Goal: Answer question/provide support

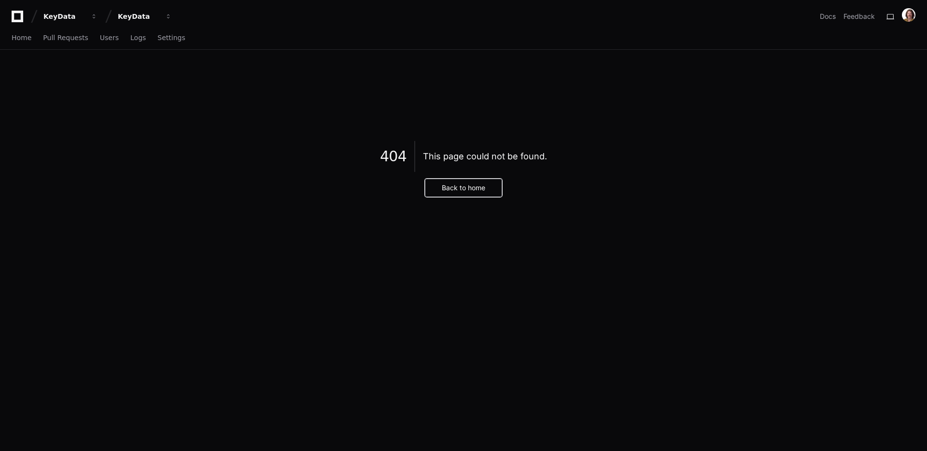
click at [470, 190] on button "Back to home" at bounding box center [463, 188] width 77 height 18
drag, startPoint x: 460, startPoint y: 186, endPoint x: 469, endPoint y: 189, distance: 10.1
click at [460, 186] on button "Back to home" at bounding box center [463, 188] width 77 height 18
click at [471, 187] on button "Back to home" at bounding box center [463, 188] width 77 height 18
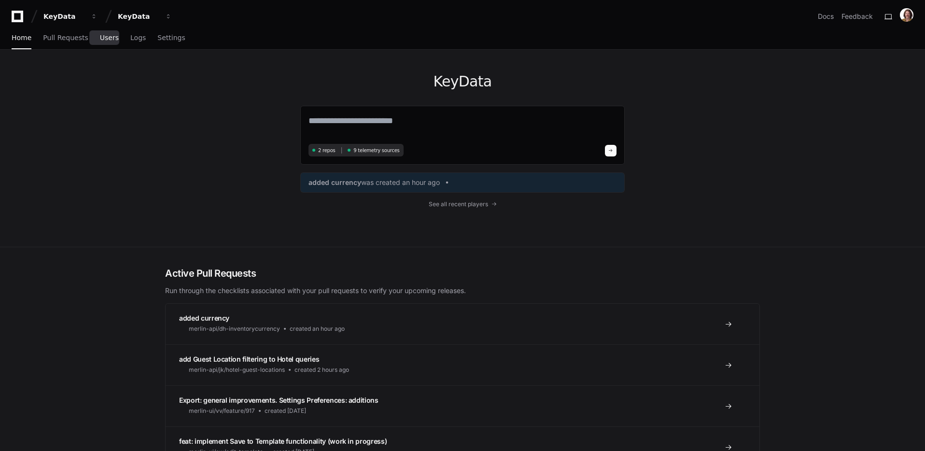
click at [107, 36] on span "Users" at bounding box center [109, 38] width 19 height 6
click at [100, 38] on span "Users" at bounding box center [109, 38] width 19 height 6
click at [102, 36] on span "Users" at bounding box center [109, 38] width 19 height 6
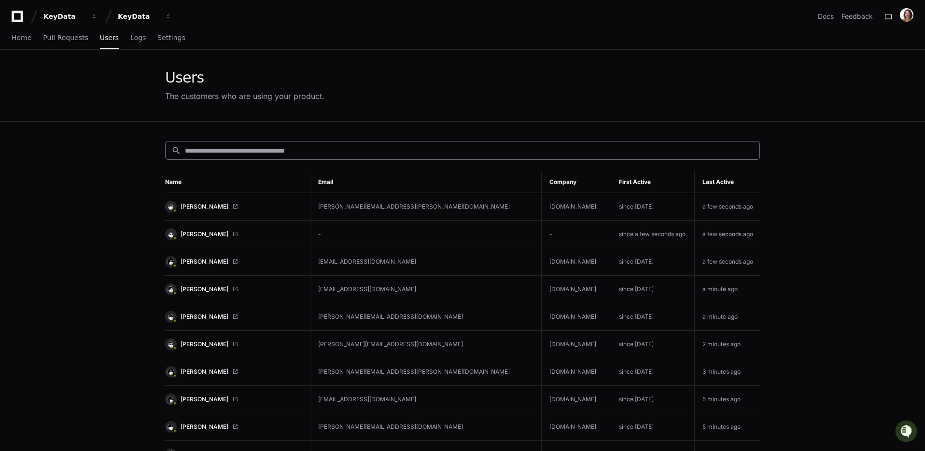
click at [341, 146] on input at bounding box center [469, 151] width 569 height 10
paste input "**********"
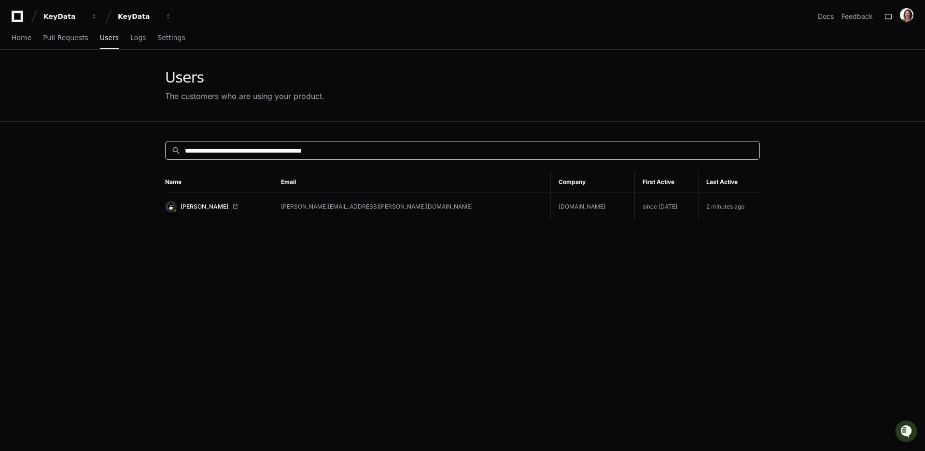
type input "**********"
click at [337, 208] on td "jeff.hillis+newdatateamuser@keydatadashboard.com" at bounding box center [412, 207] width 278 height 28
click at [190, 205] on span "Jeff Hillis" at bounding box center [205, 207] width 48 height 8
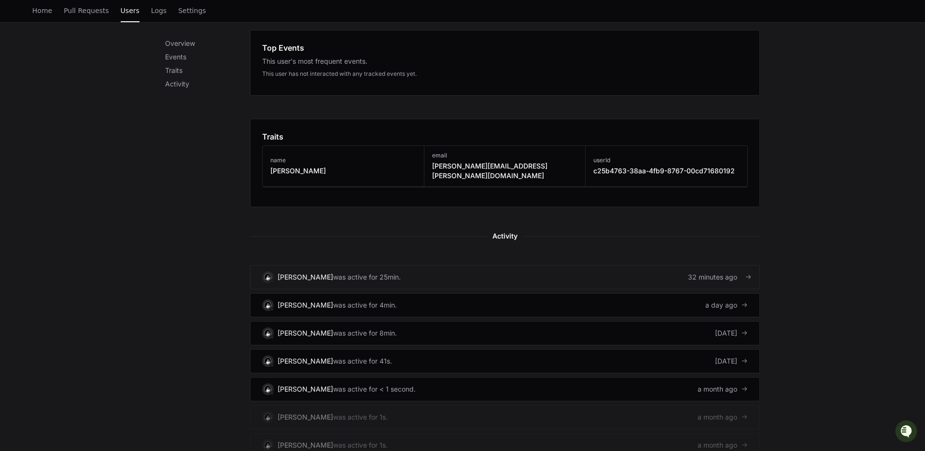
scroll to position [351, 0]
click at [359, 273] on div "was active for 25min." at bounding box center [367, 278] width 68 height 10
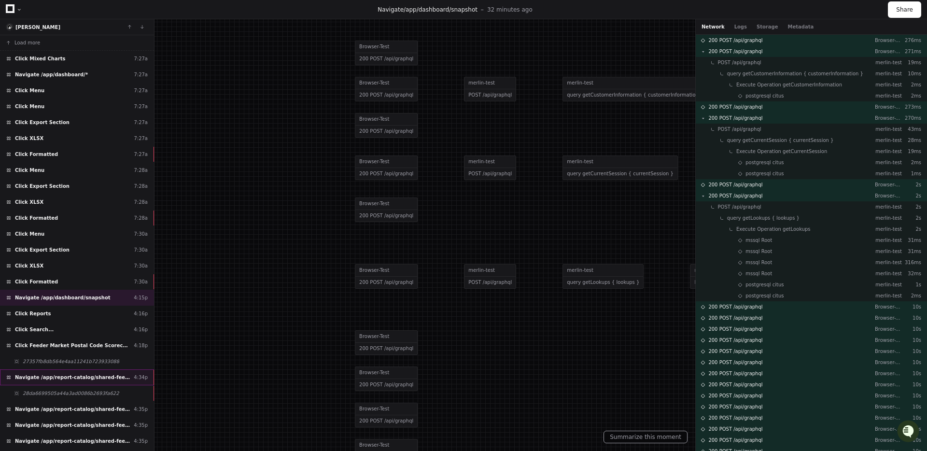
click at [108, 381] on div "Navigate /app/report-catalog/shared-feeder-market-zip-scorecard-direct 4:34p" at bounding box center [77, 377] width 154 height 16
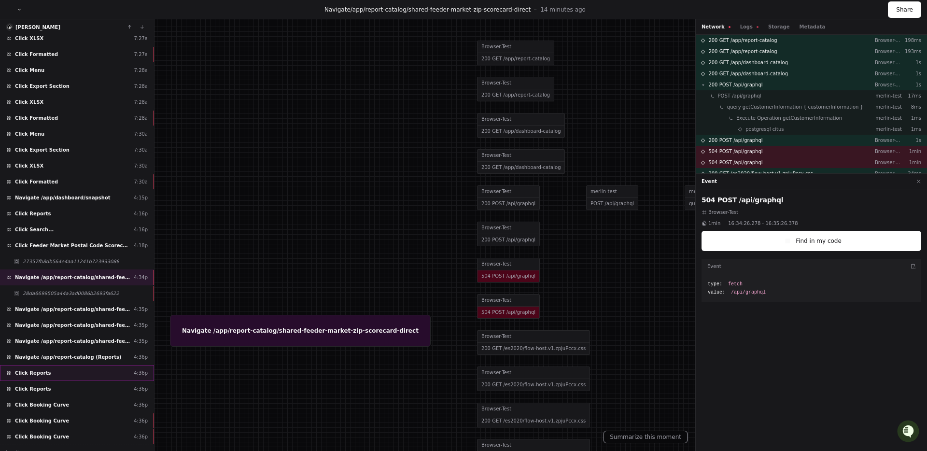
scroll to position [109, 0]
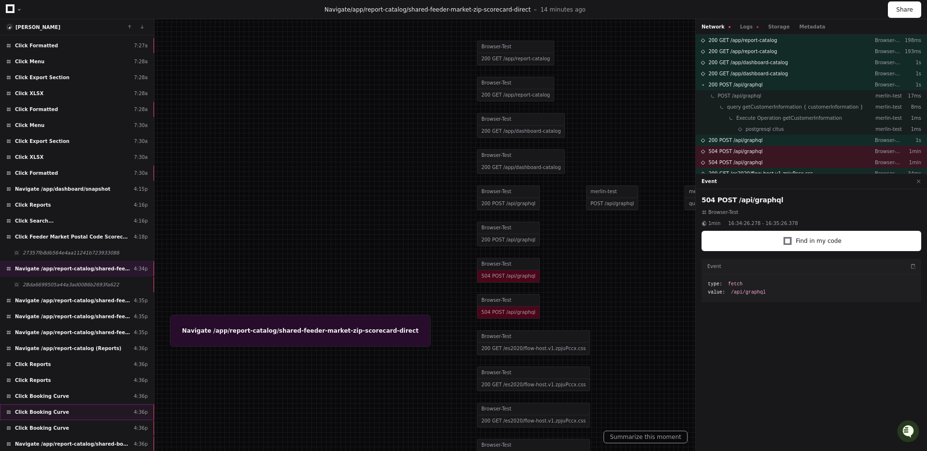
click at [104, 411] on div "Click Booking Curve 4:36p" at bounding box center [77, 412] width 154 height 16
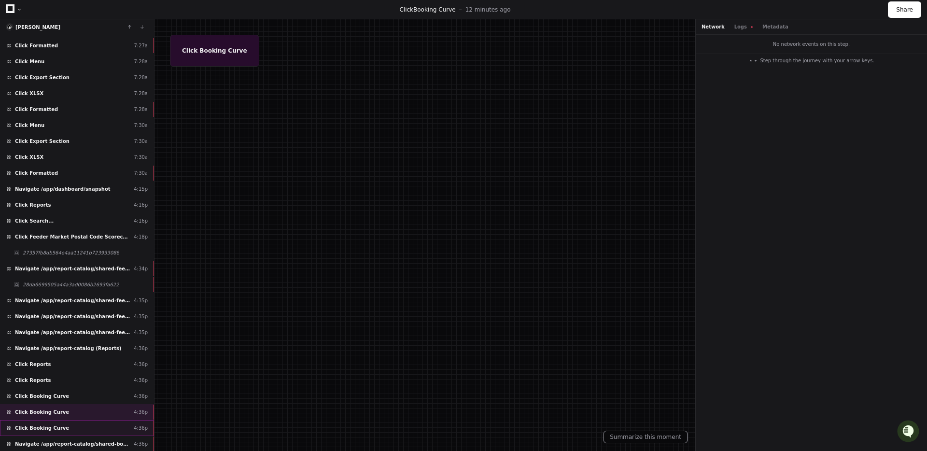
click at [97, 429] on div "Click Booking Curve 4:36p" at bounding box center [77, 428] width 154 height 16
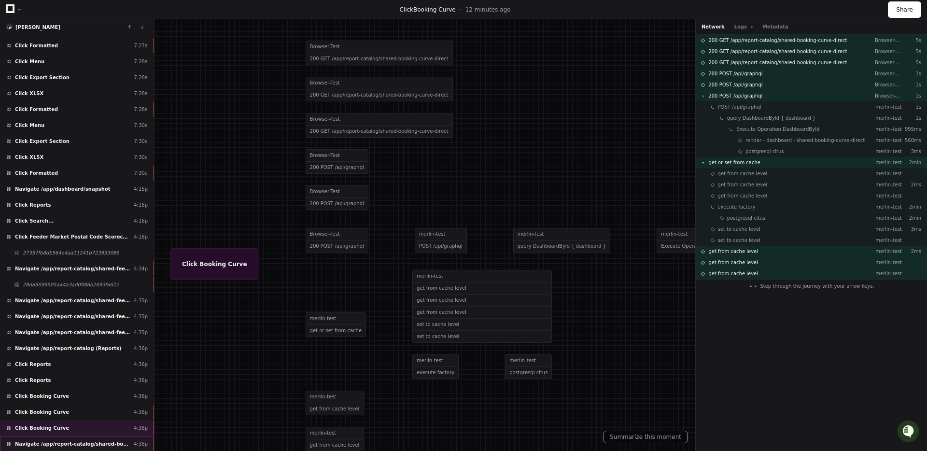
click at [90, 444] on span "Navigate /app/report-catalog/shared-booking-curve-direct" at bounding box center [72, 443] width 115 height 7
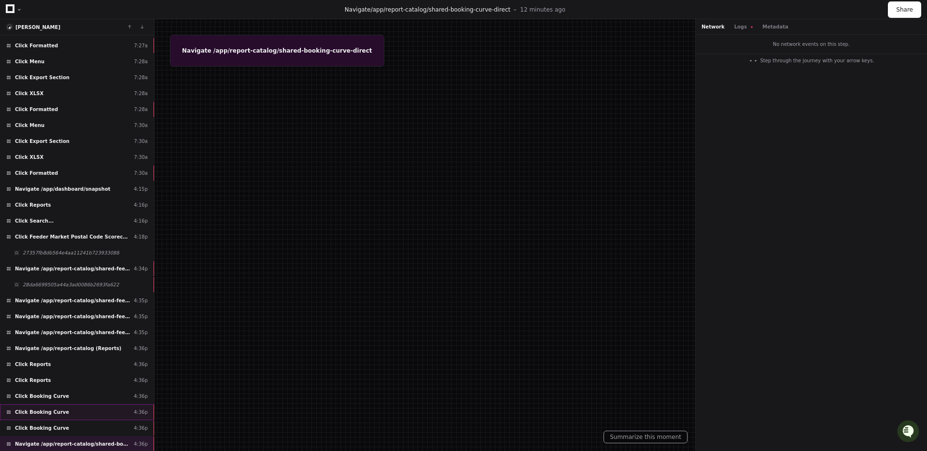
click at [84, 415] on div "Click Booking Curve 4:36p" at bounding box center [77, 412] width 154 height 16
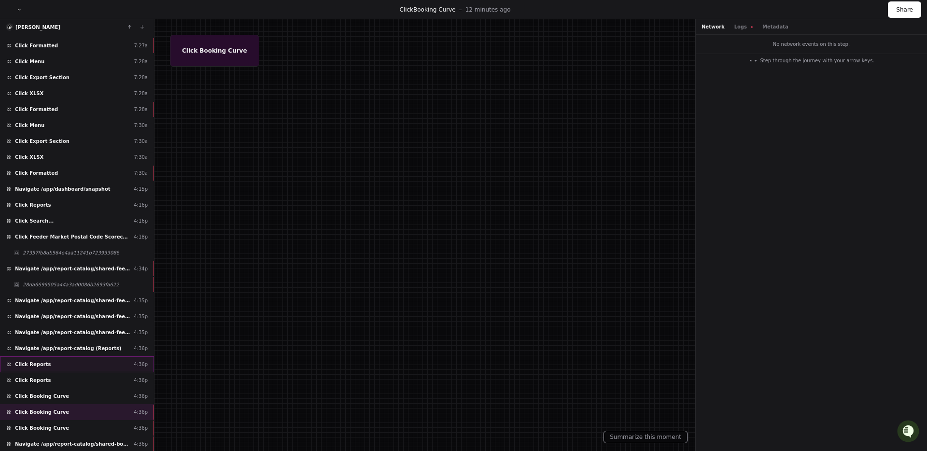
scroll to position [252, 0]
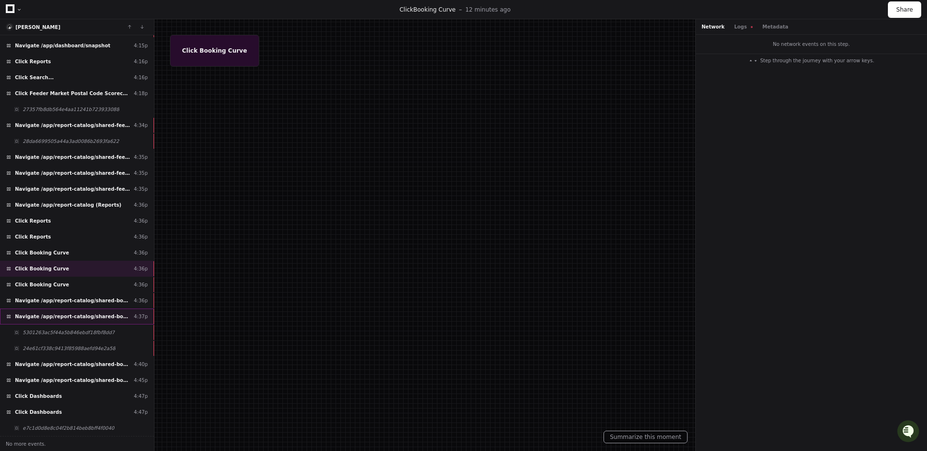
click at [99, 315] on span "Navigate /app/report-catalog/shared-booking-curve-direct" at bounding box center [72, 316] width 115 height 7
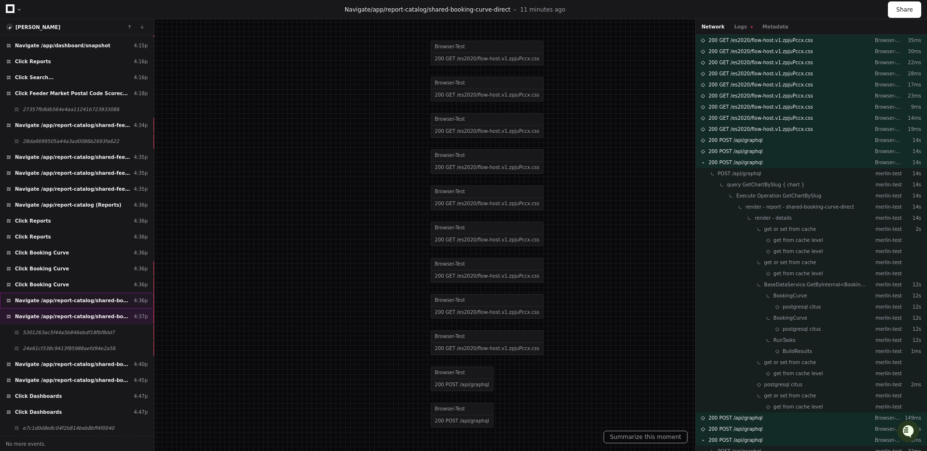
click at [84, 297] on span "Navigate /app/report-catalog/shared-booking-curve-direct" at bounding box center [72, 300] width 115 height 7
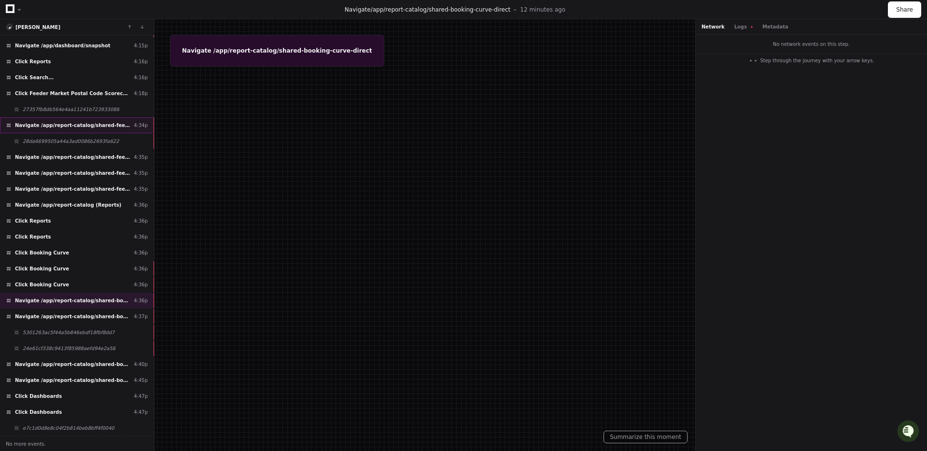
click at [95, 123] on span "Navigate /app/report-catalog/shared-feeder-market-zip-scorecard-direct" at bounding box center [72, 125] width 115 height 7
